Goal: Find contact information: Find contact information

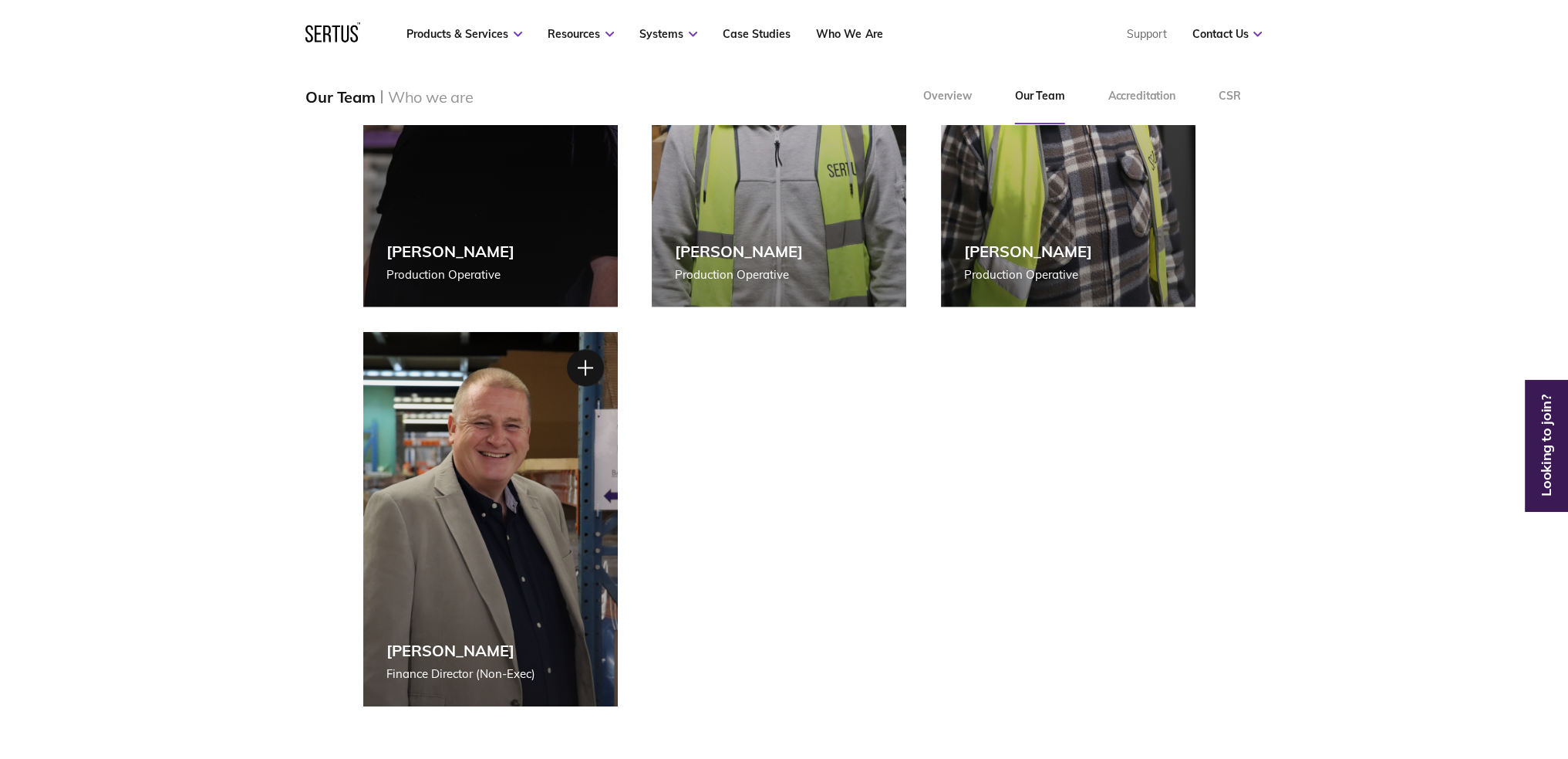
scroll to position [3241, 0]
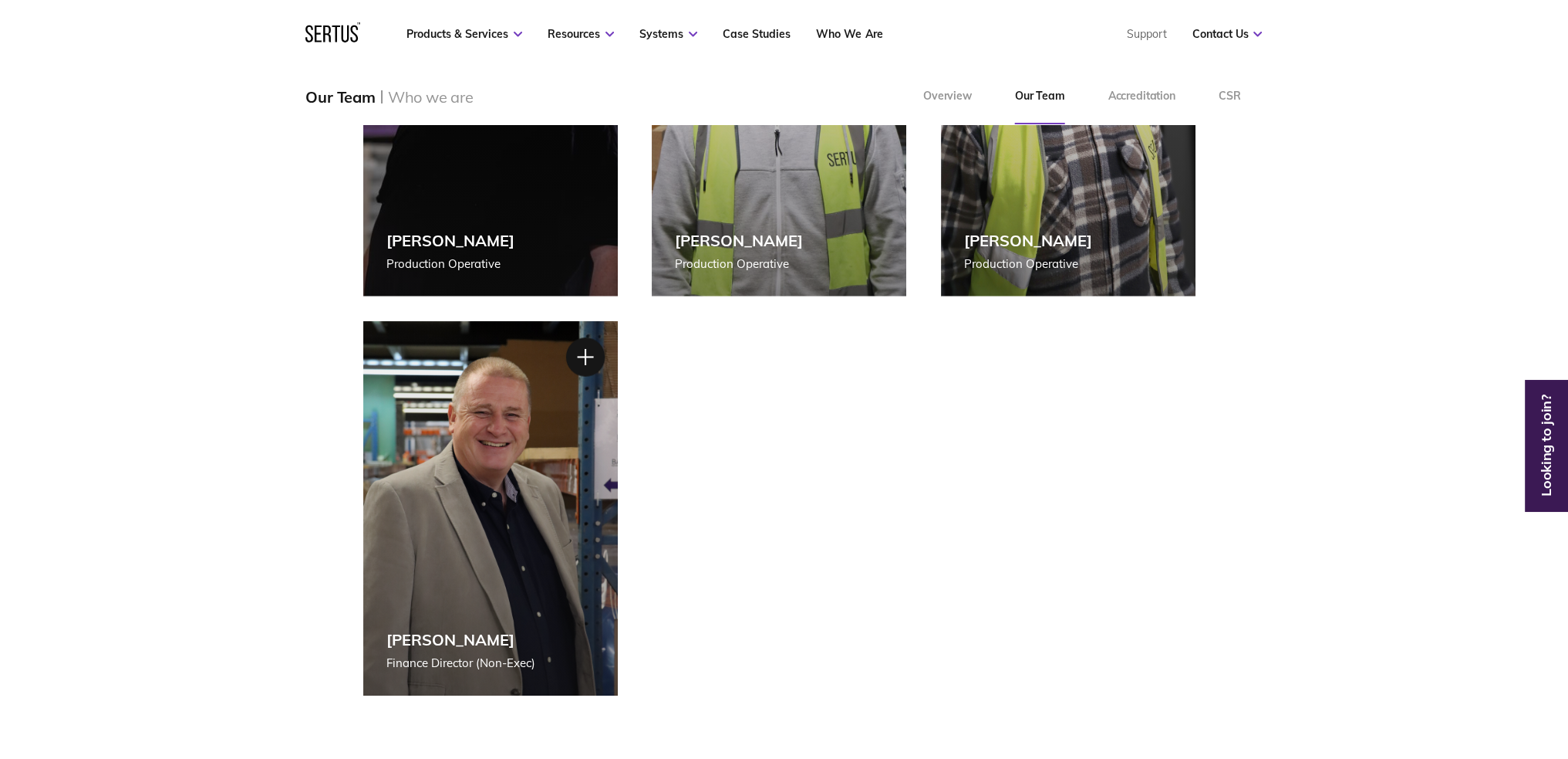
click at [597, 354] on div at bounding box center [585, 356] width 39 height 39
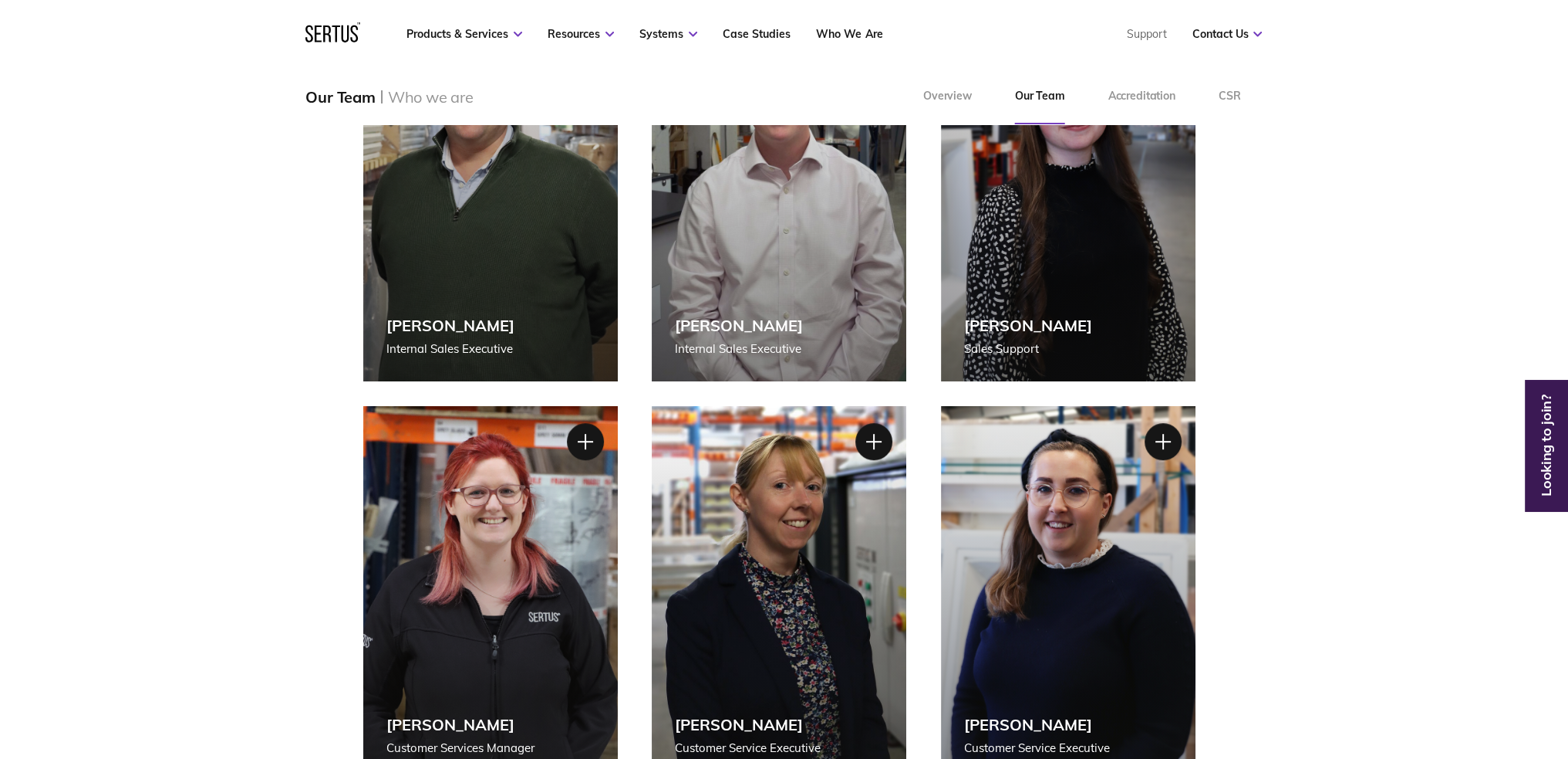
scroll to position [1004, 0]
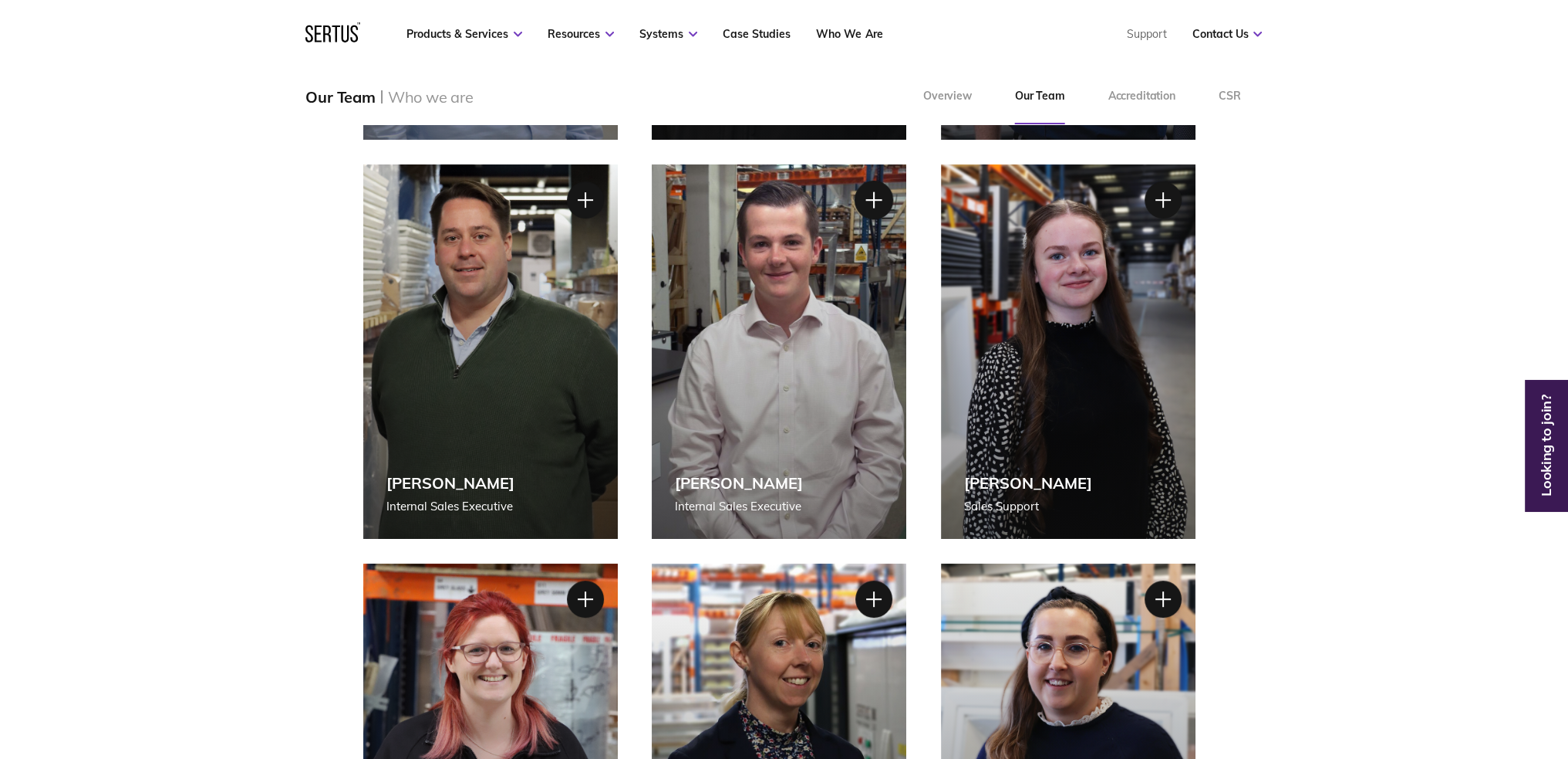
click at [873, 204] on div at bounding box center [874, 200] width 39 height 39
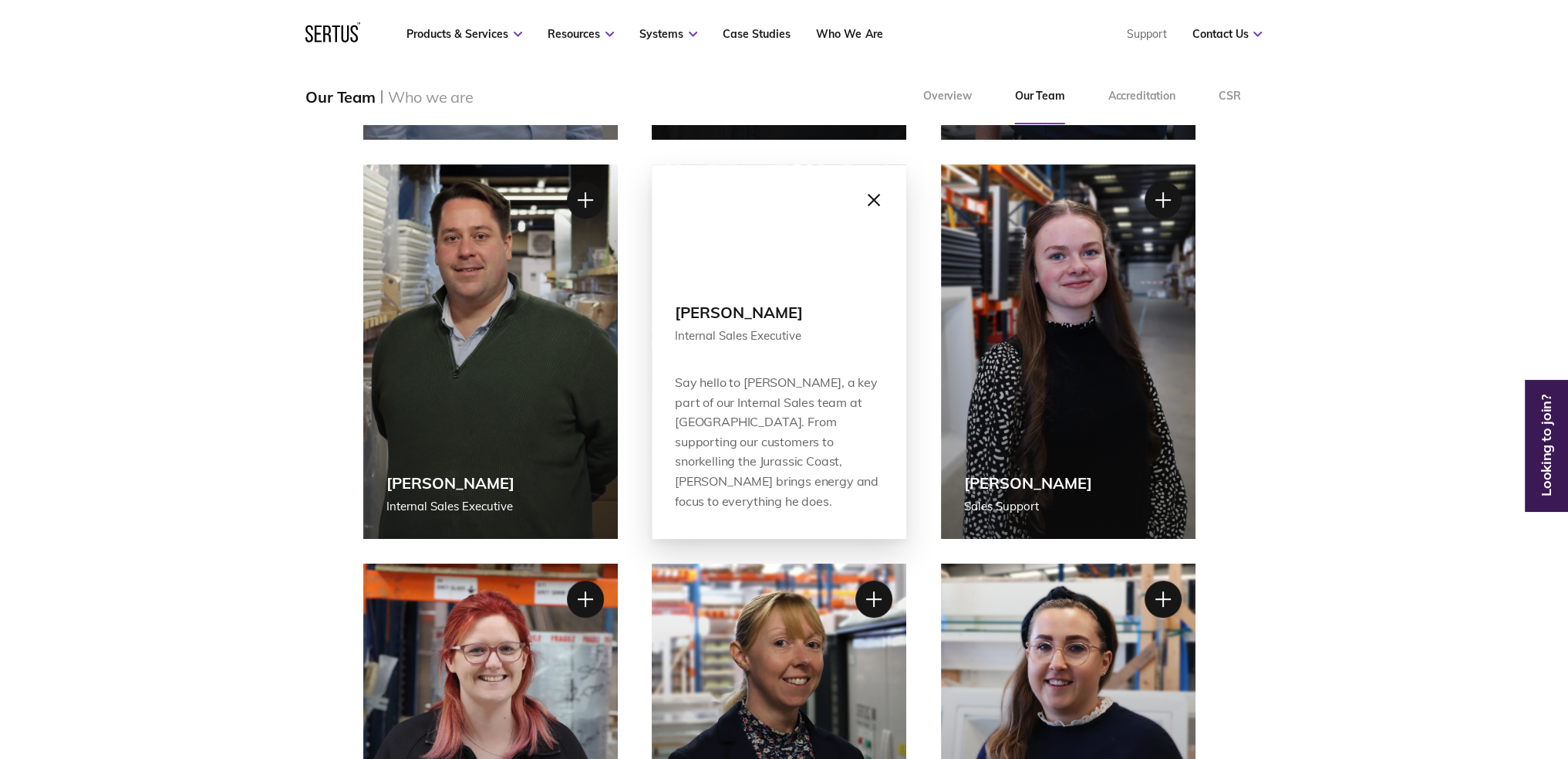
click at [874, 199] on div at bounding box center [874, 200] width 39 height 39
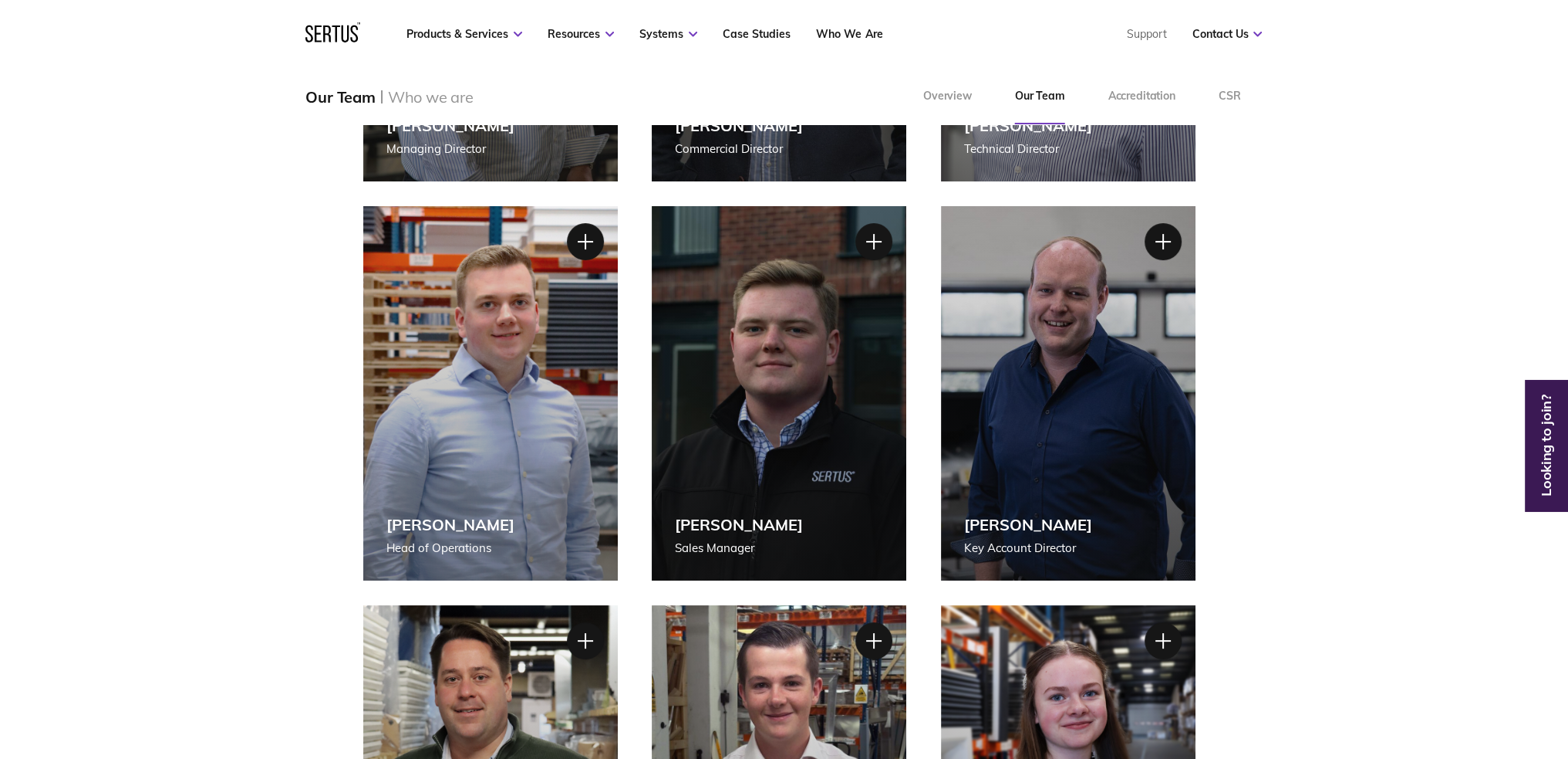
scroll to position [540, 0]
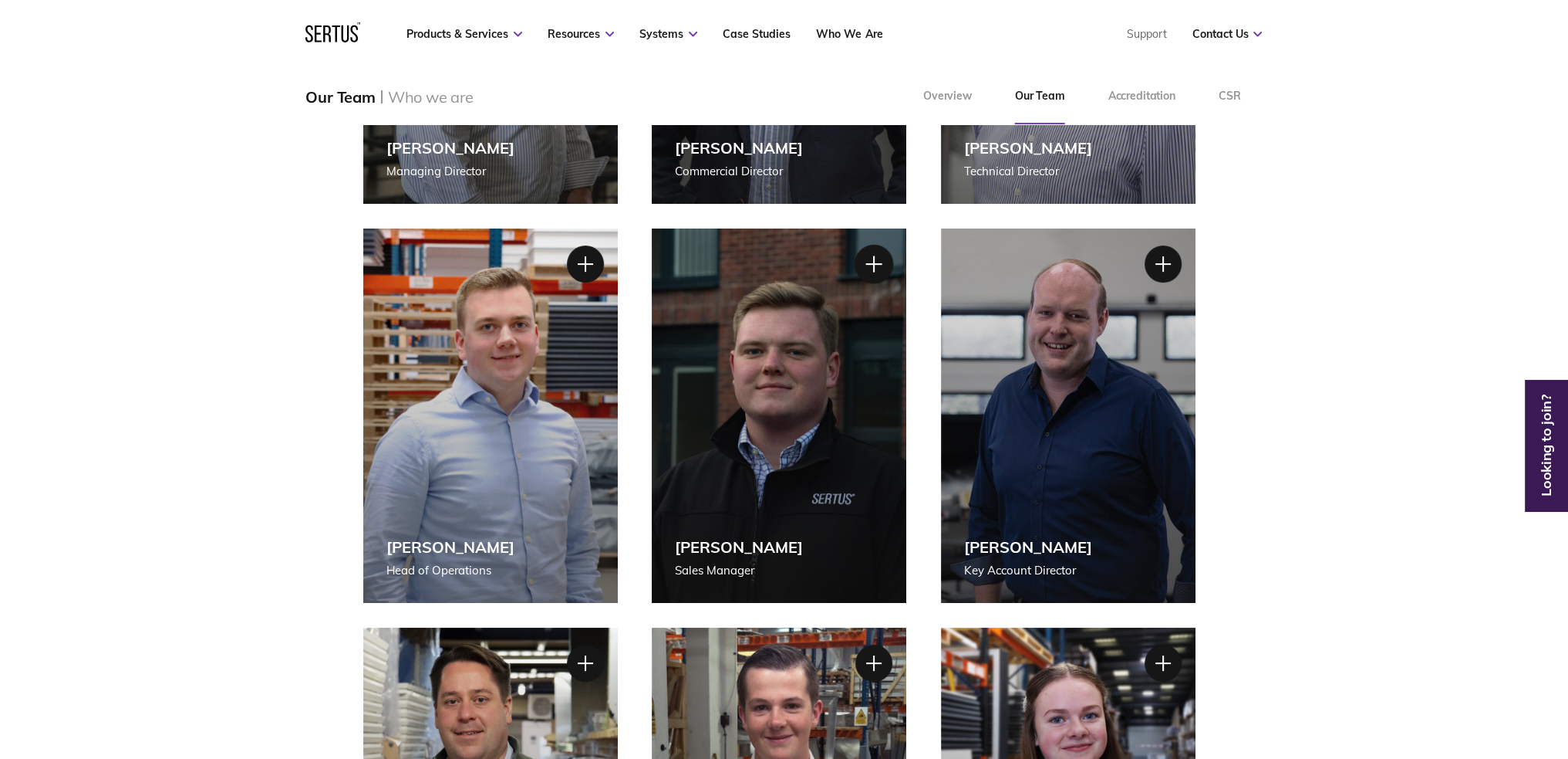
click at [879, 263] on div at bounding box center [874, 264] width 39 height 39
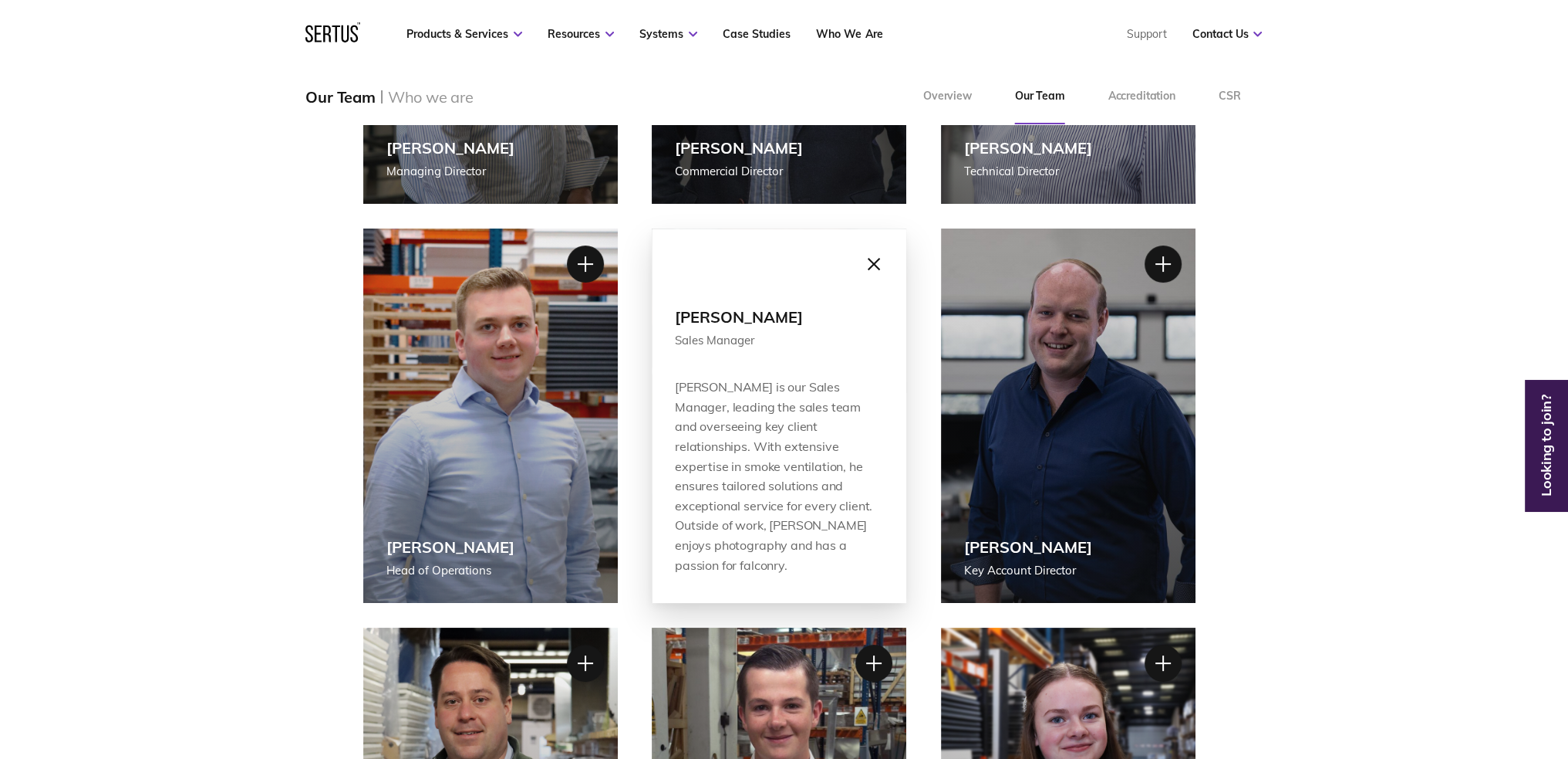
click at [863, 250] on div at bounding box center [874, 264] width 39 height 39
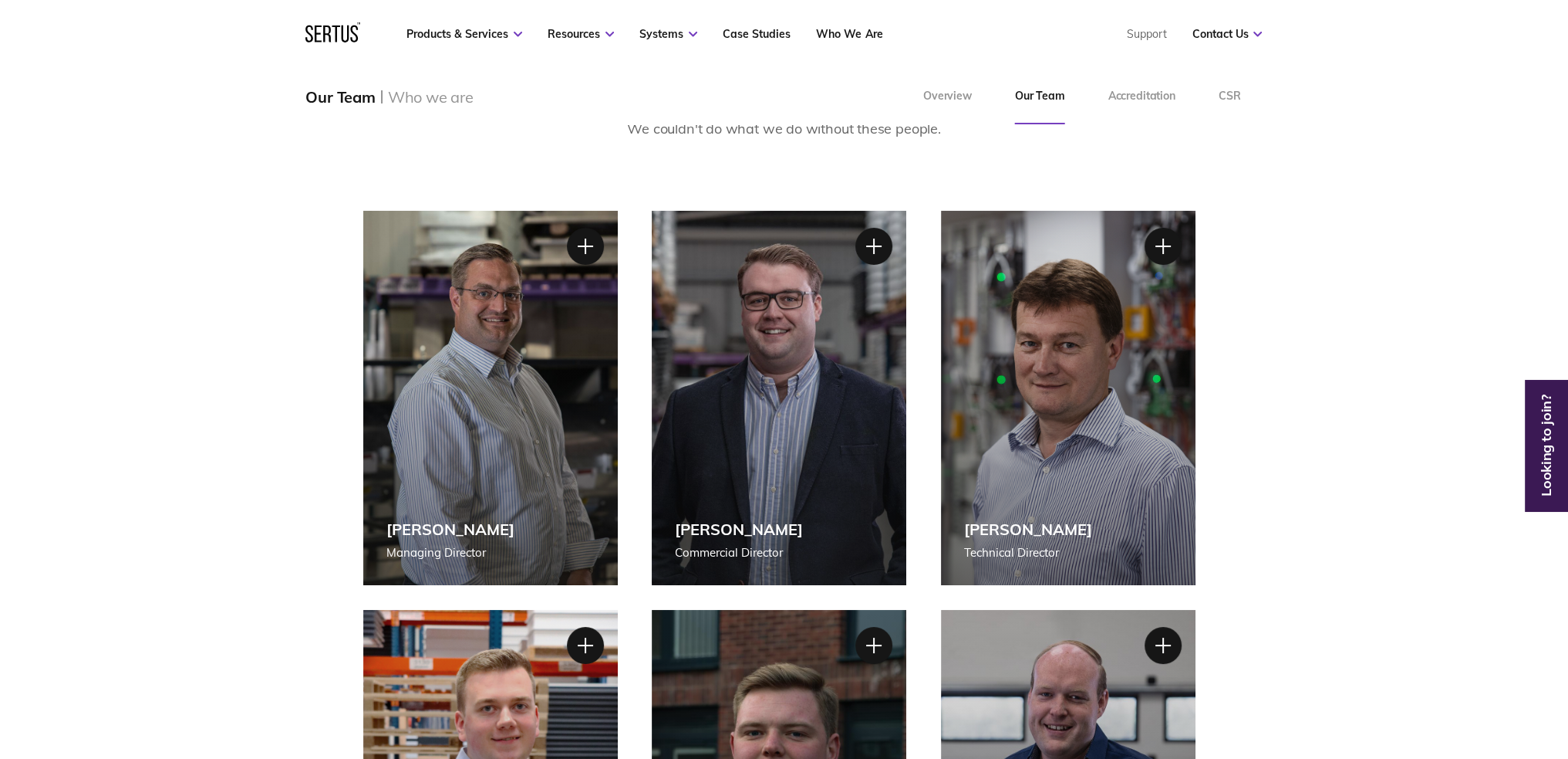
scroll to position [155, 0]
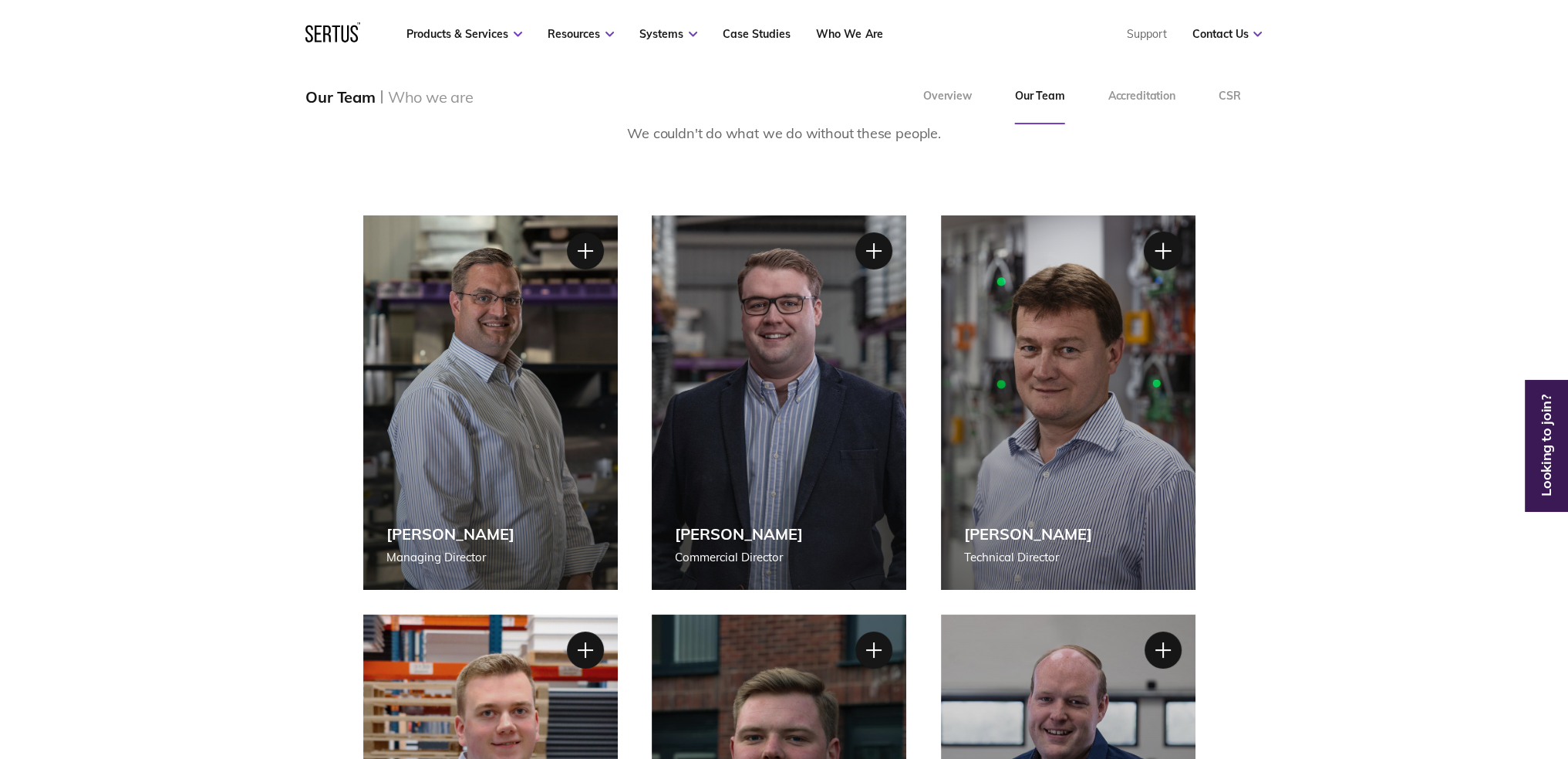
click at [1168, 245] on div at bounding box center [1163, 251] width 39 height 39
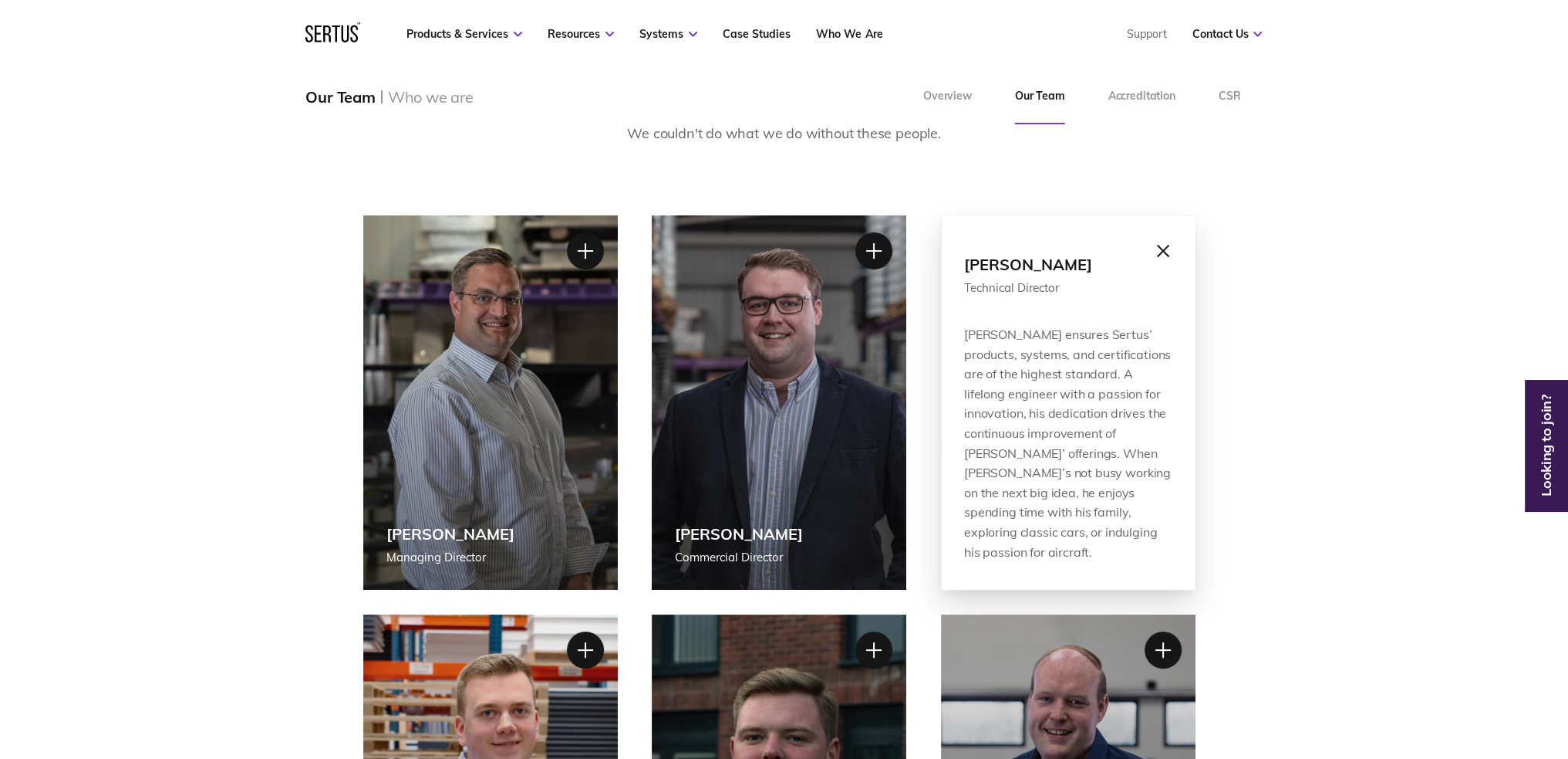
click at [1163, 253] on div at bounding box center [1163, 251] width 39 height 39
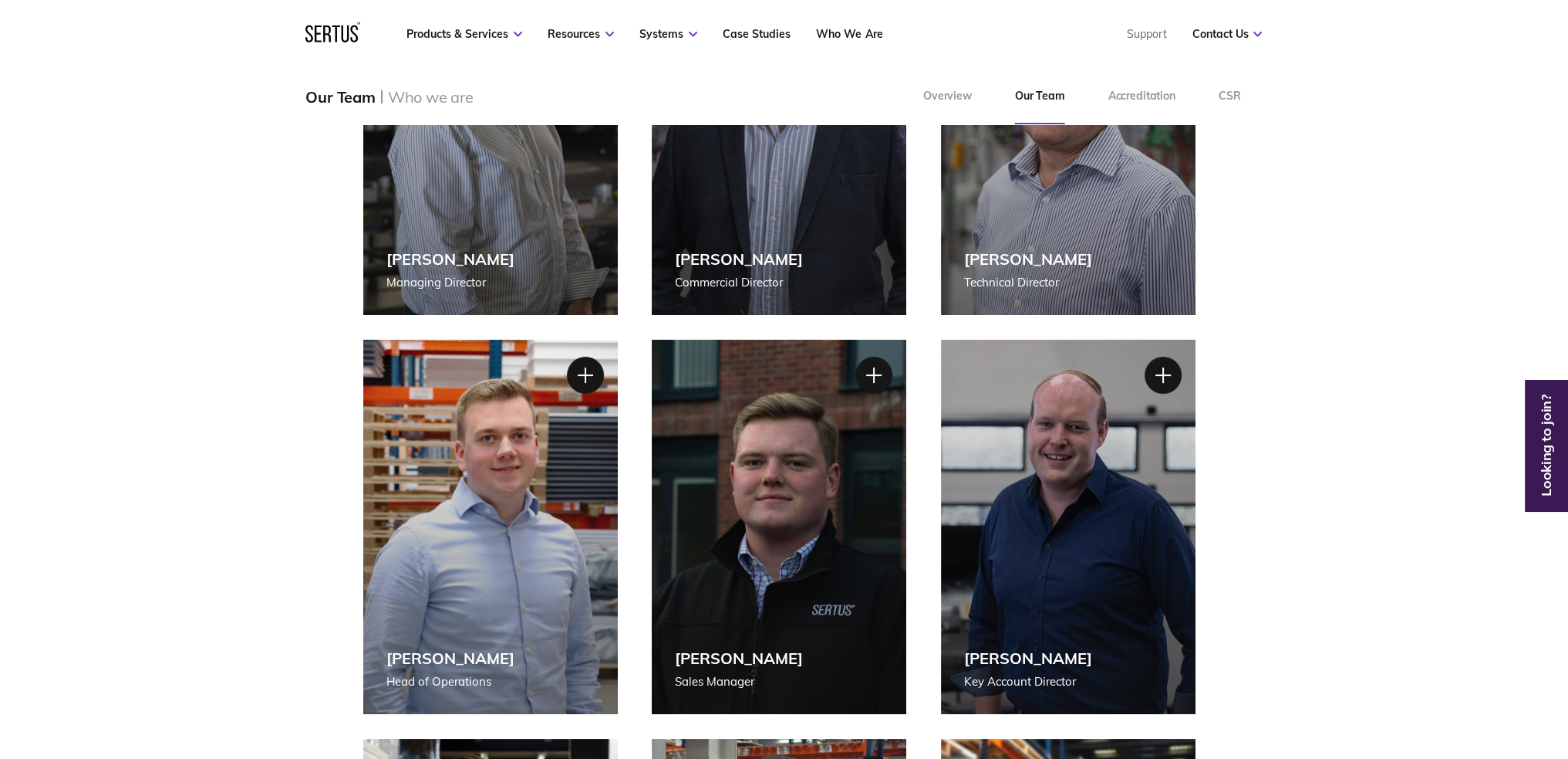
scroll to position [463, 0]
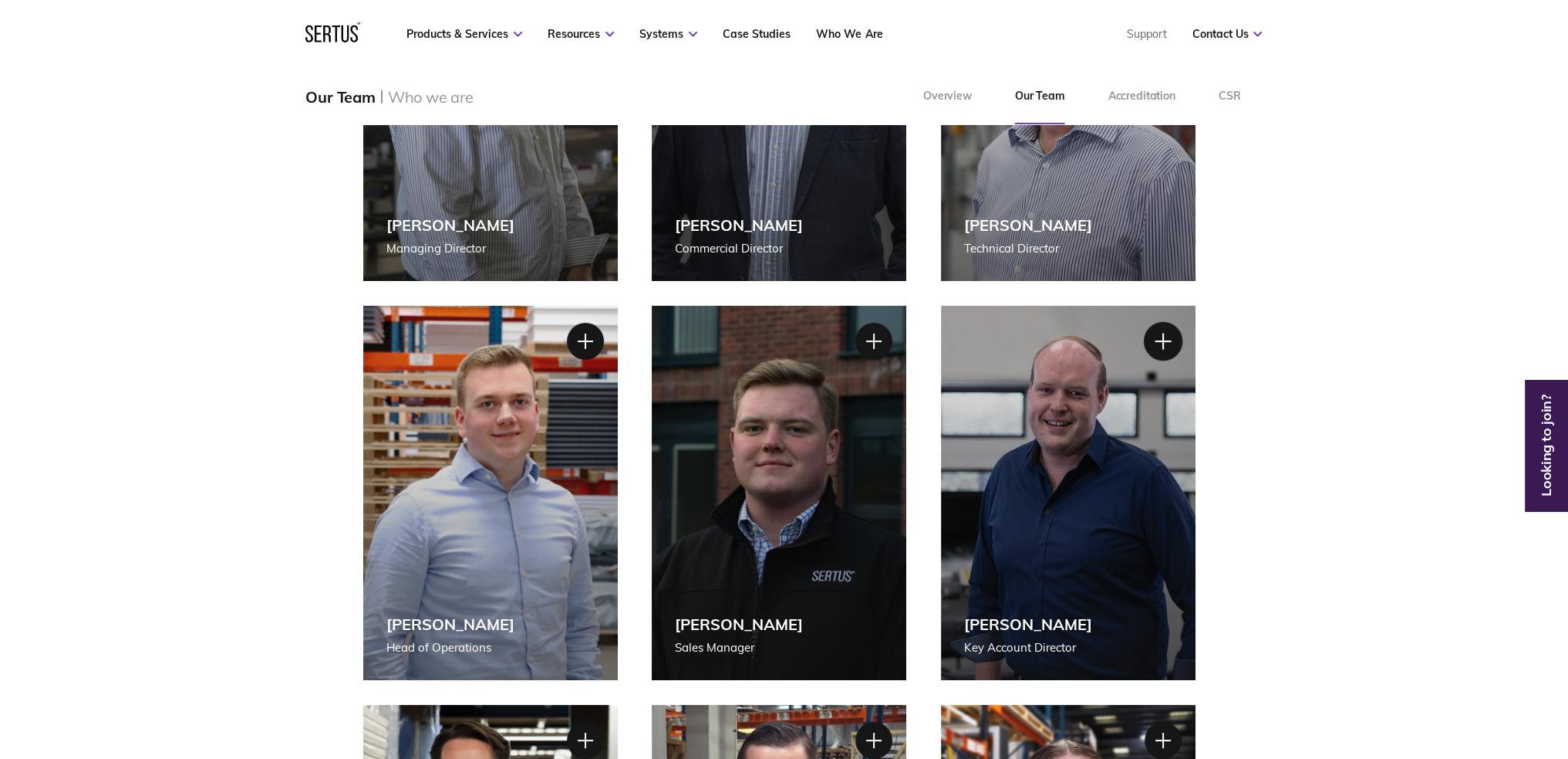
click at [1162, 345] on div at bounding box center [1163, 341] width 39 height 39
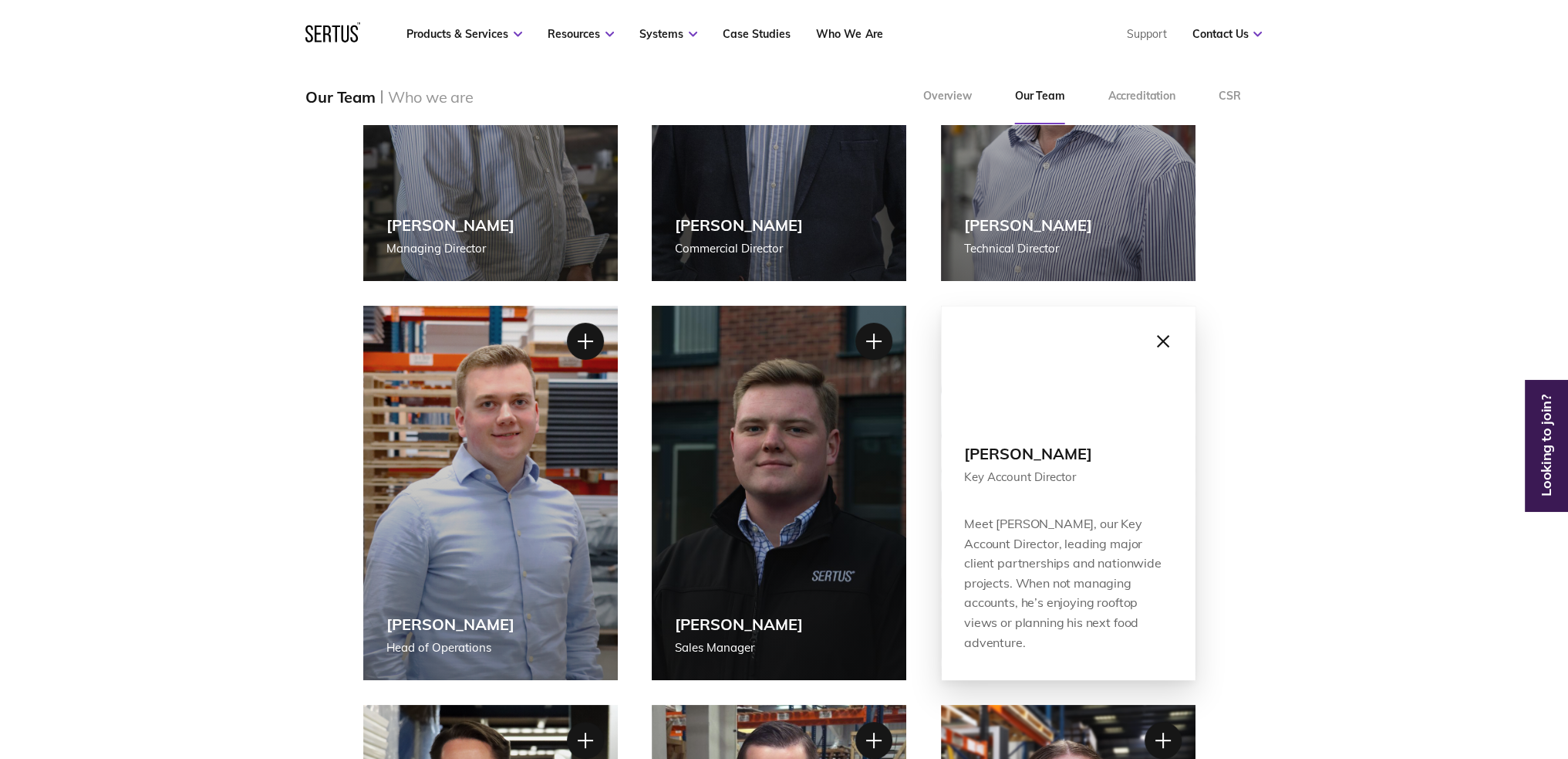
click at [1170, 340] on div at bounding box center [1163, 341] width 39 height 39
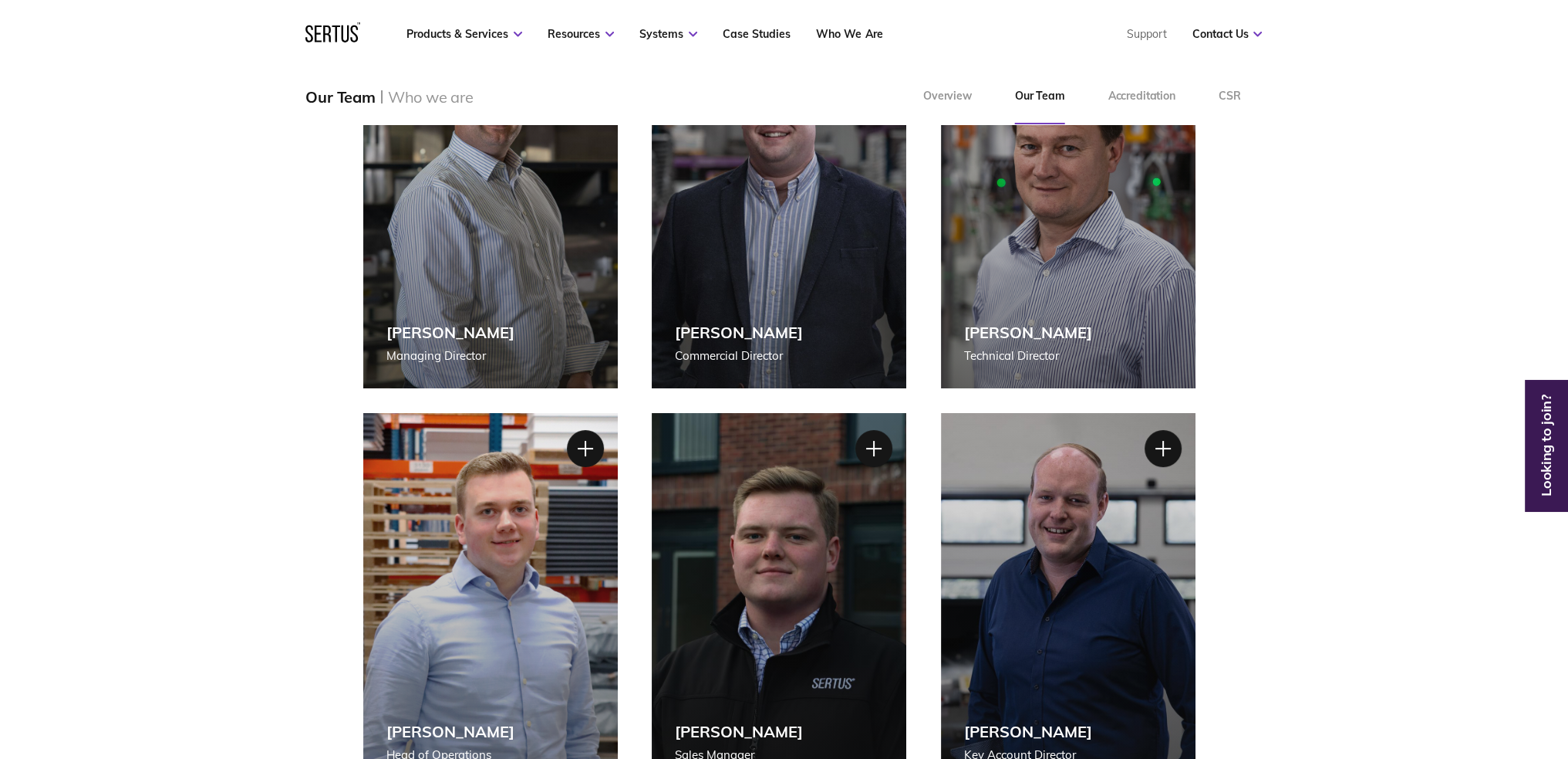
scroll to position [232, 0]
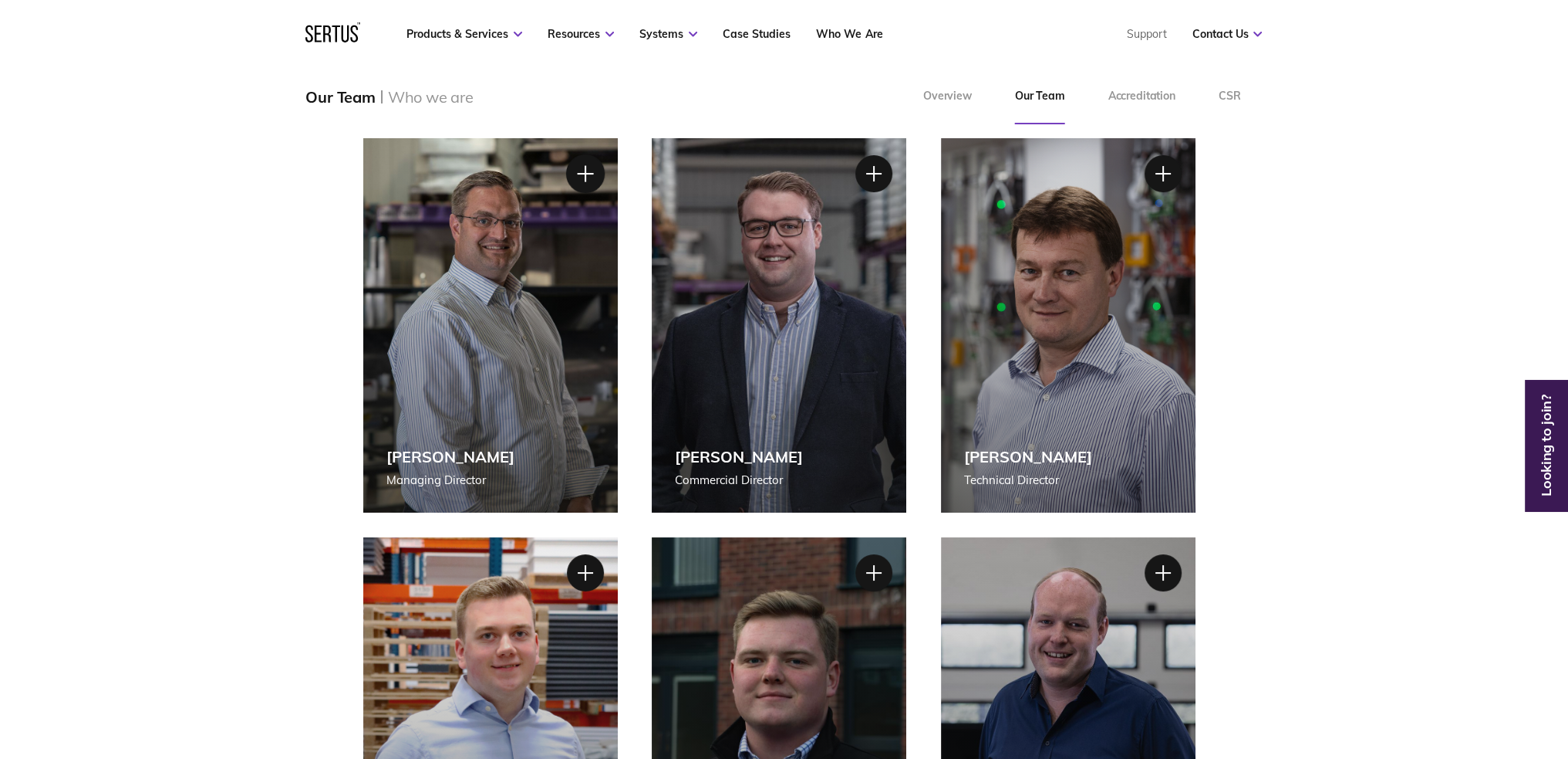
click at [572, 181] on div at bounding box center [585, 174] width 39 height 39
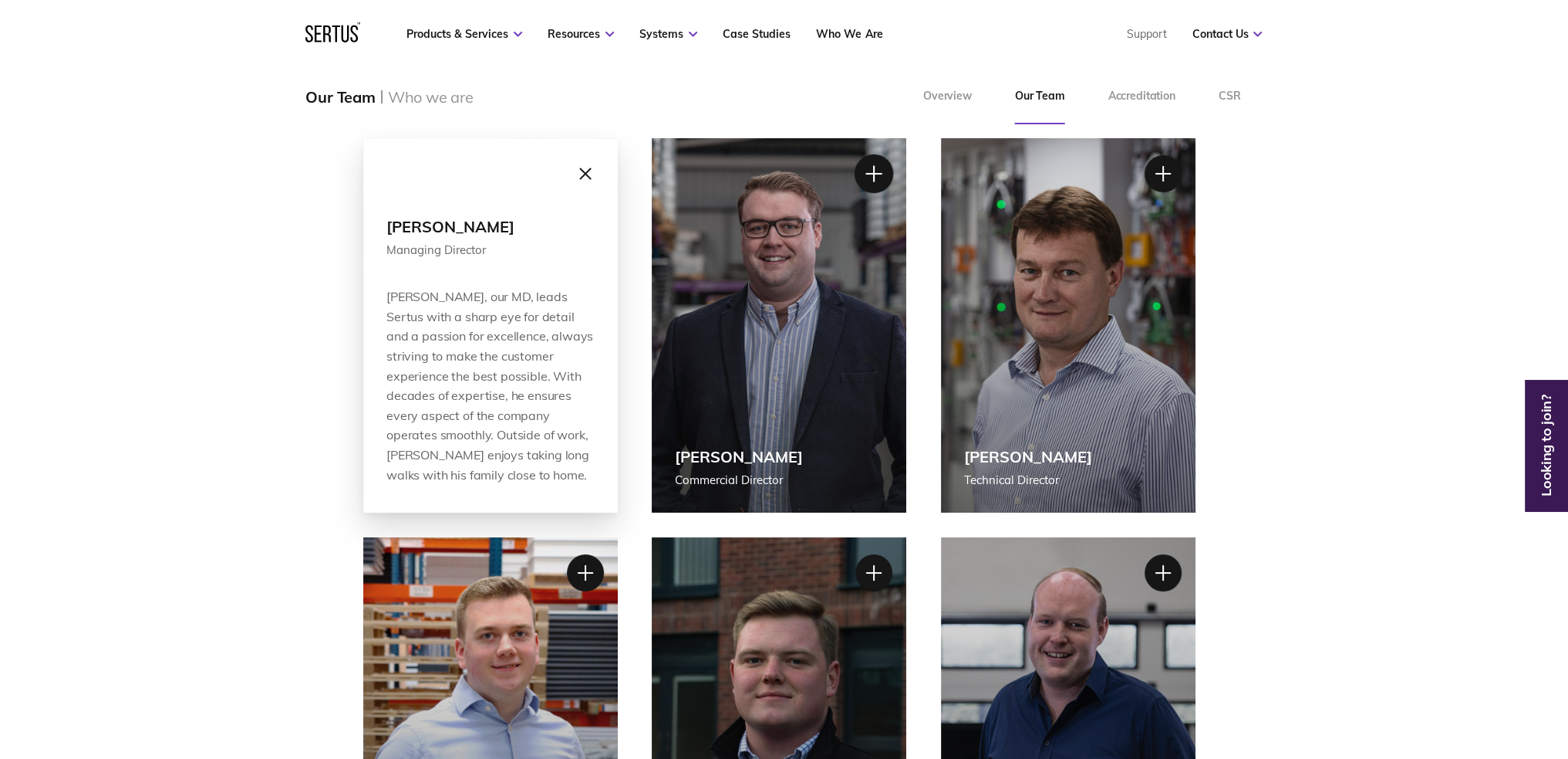
click at [873, 178] on div at bounding box center [874, 174] width 39 height 39
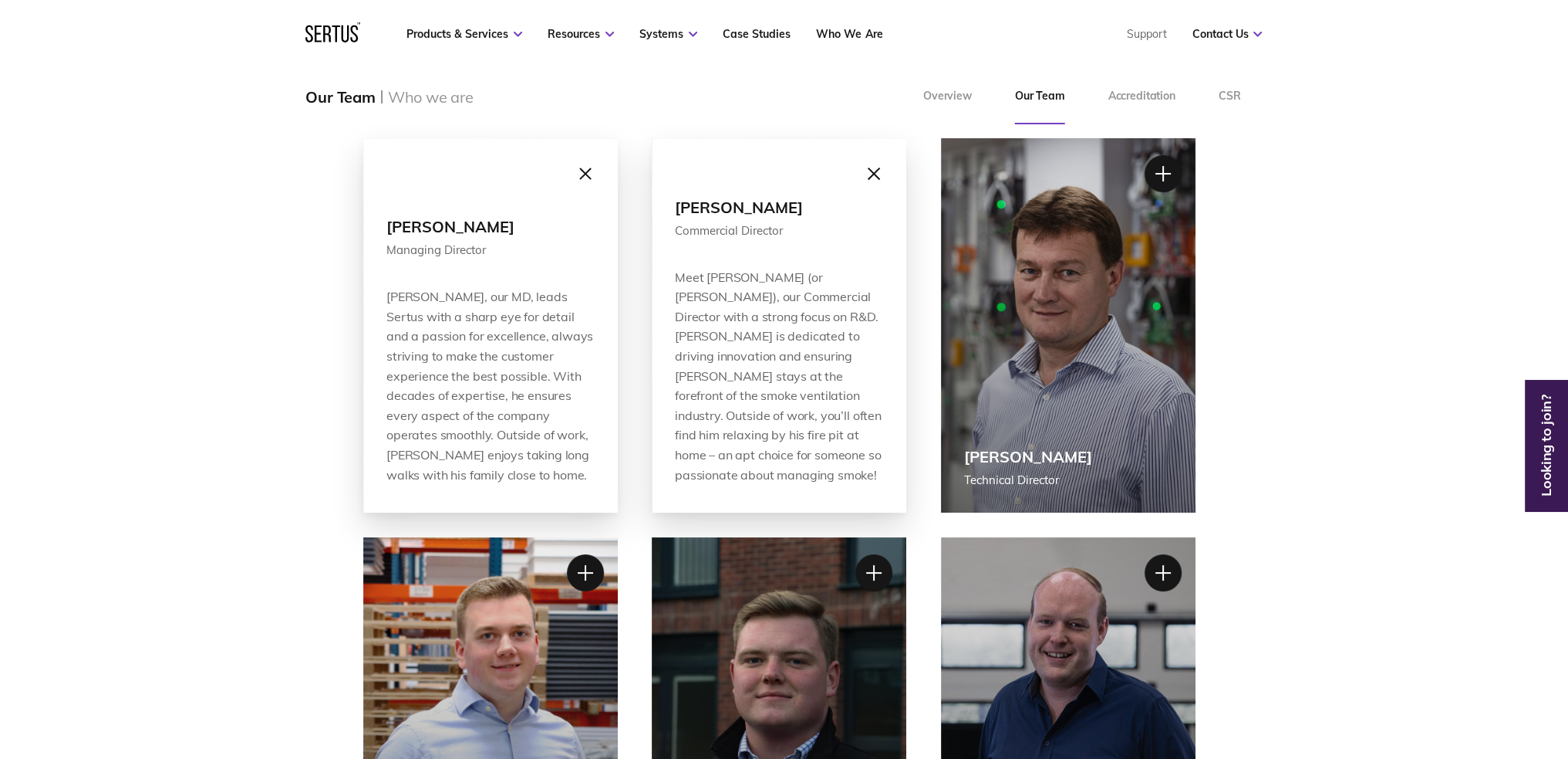
click at [882, 171] on div at bounding box center [874, 174] width 39 height 39
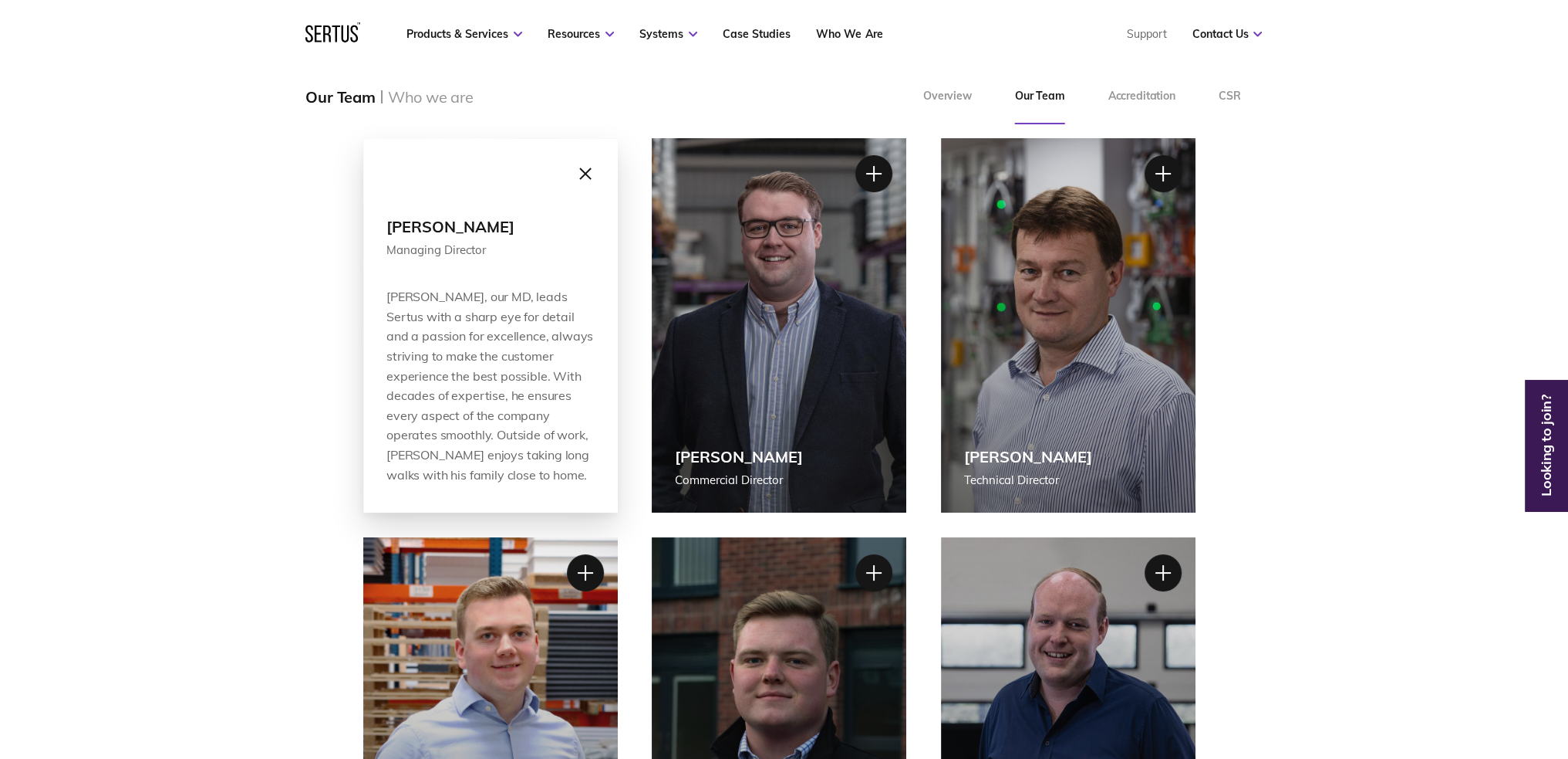
drag, startPoint x: 580, startPoint y: 164, endPoint x: 786, endPoint y: 122, distance: 210.2
click at [581, 167] on div at bounding box center [586, 174] width 37 height 37
